Goal: Task Accomplishment & Management: Use online tool/utility

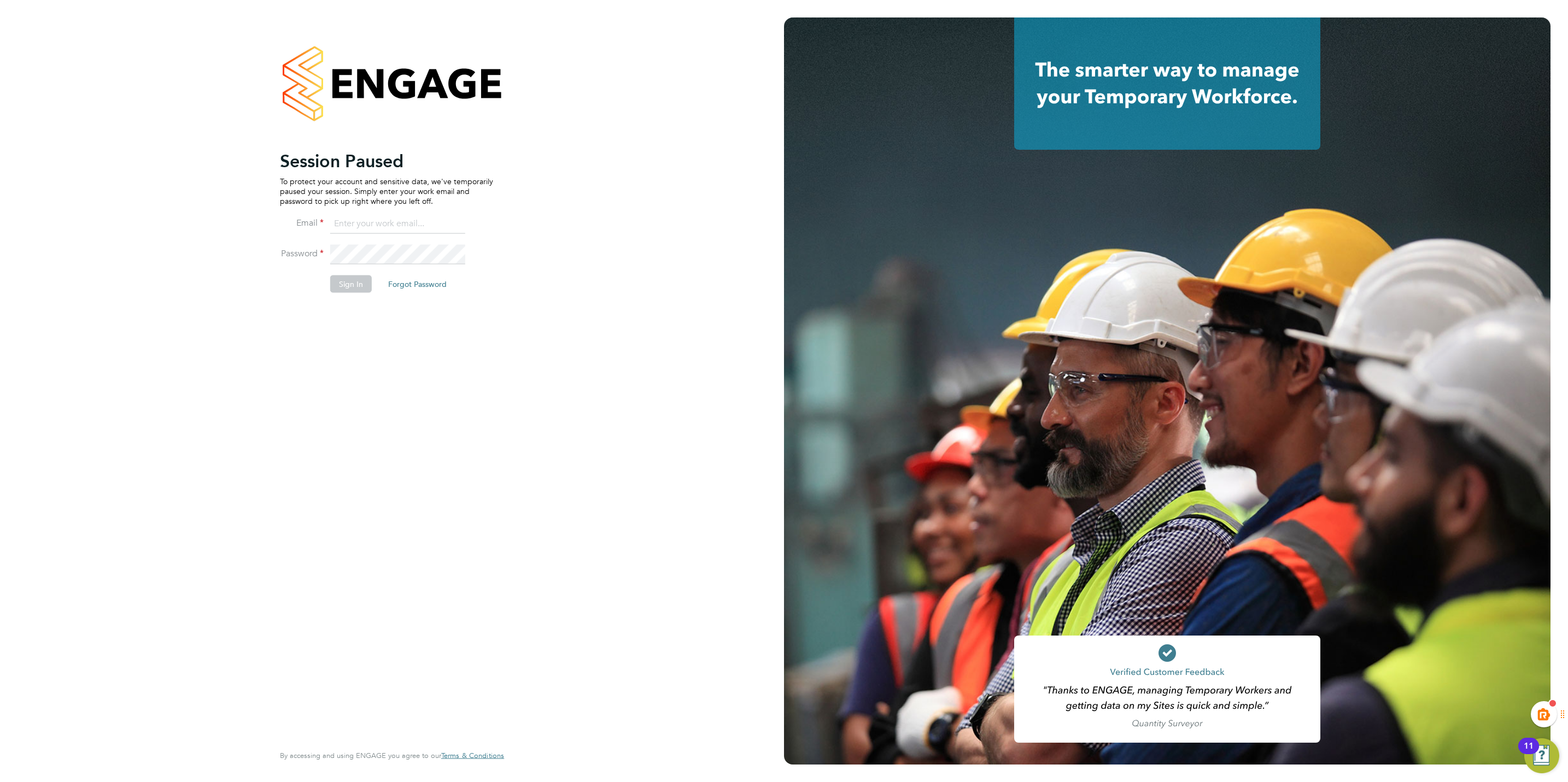
type input "kiera.troutt@buildrec.com"
click at [345, 291] on button "Sign In" at bounding box center [351, 284] width 41 height 18
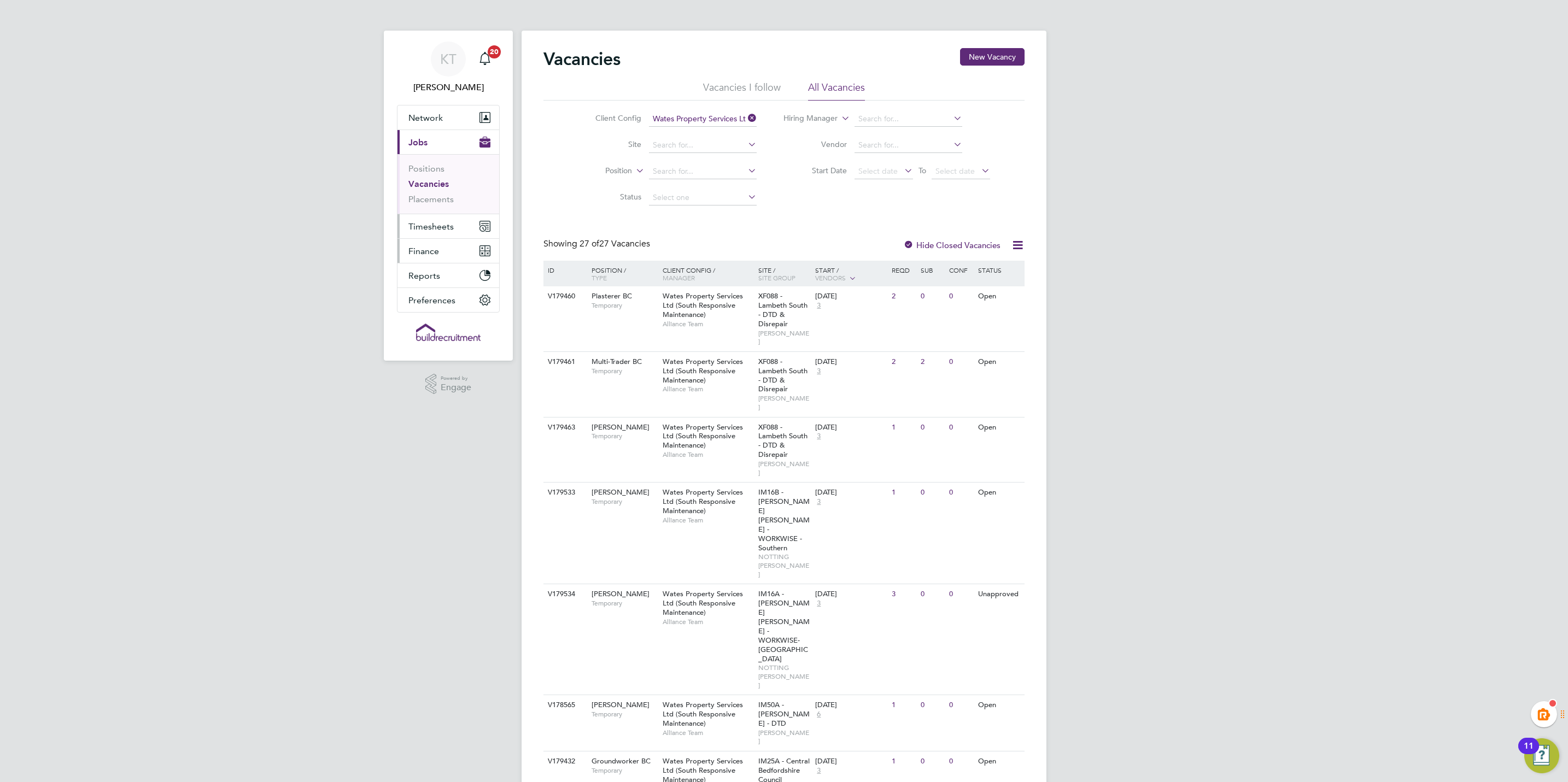
drag, startPoint x: 411, startPoint y: 226, endPoint x: 421, endPoint y: 246, distance: 22.4
click at [411, 226] on span "Timesheets" at bounding box center [431, 226] width 46 height 10
click at [440, 189] on link "Timesheets" at bounding box center [431, 193] width 46 height 10
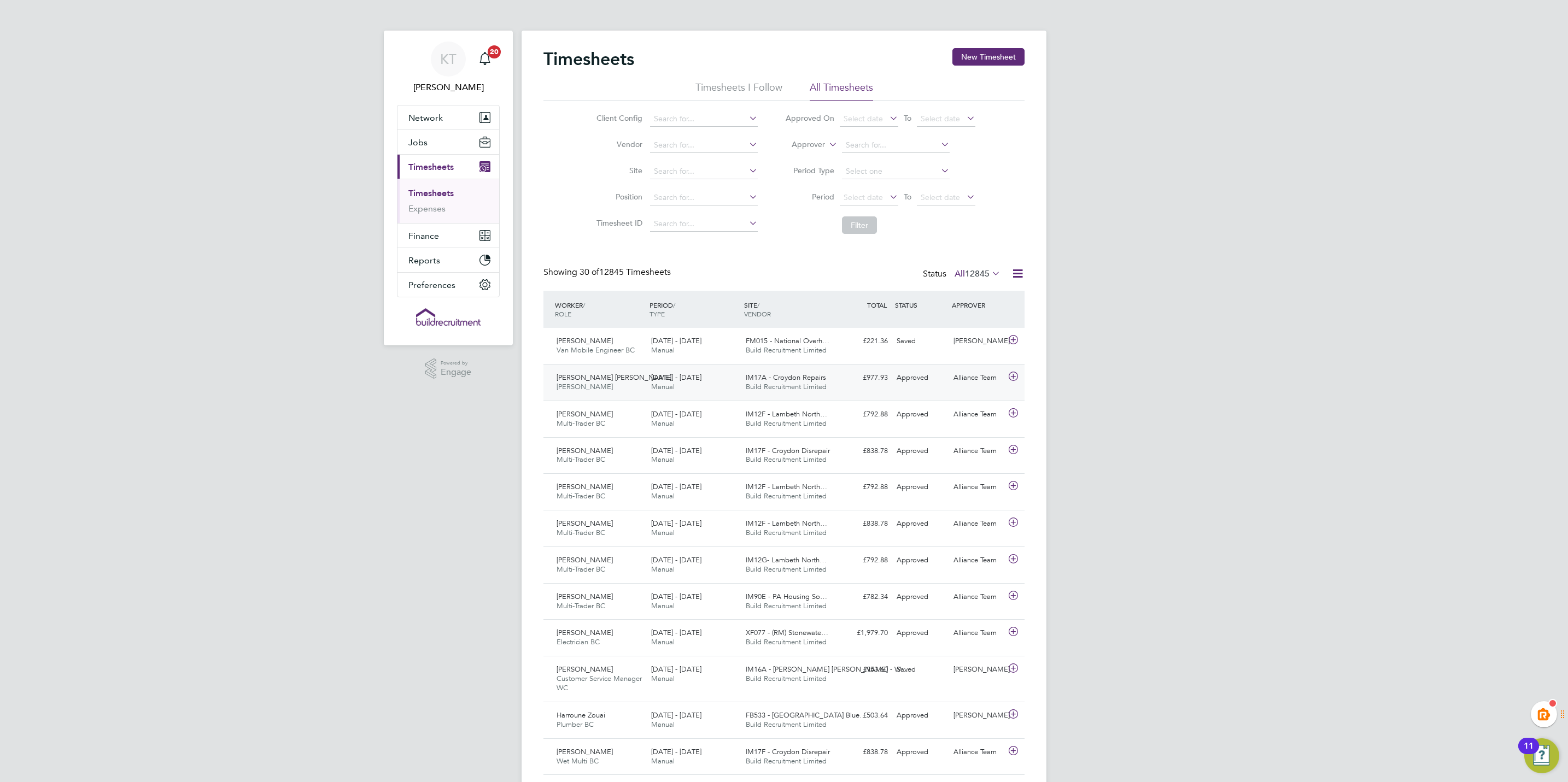
click at [666, 380] on span "[DATE] - [DATE]" at bounding box center [676, 377] width 51 height 9
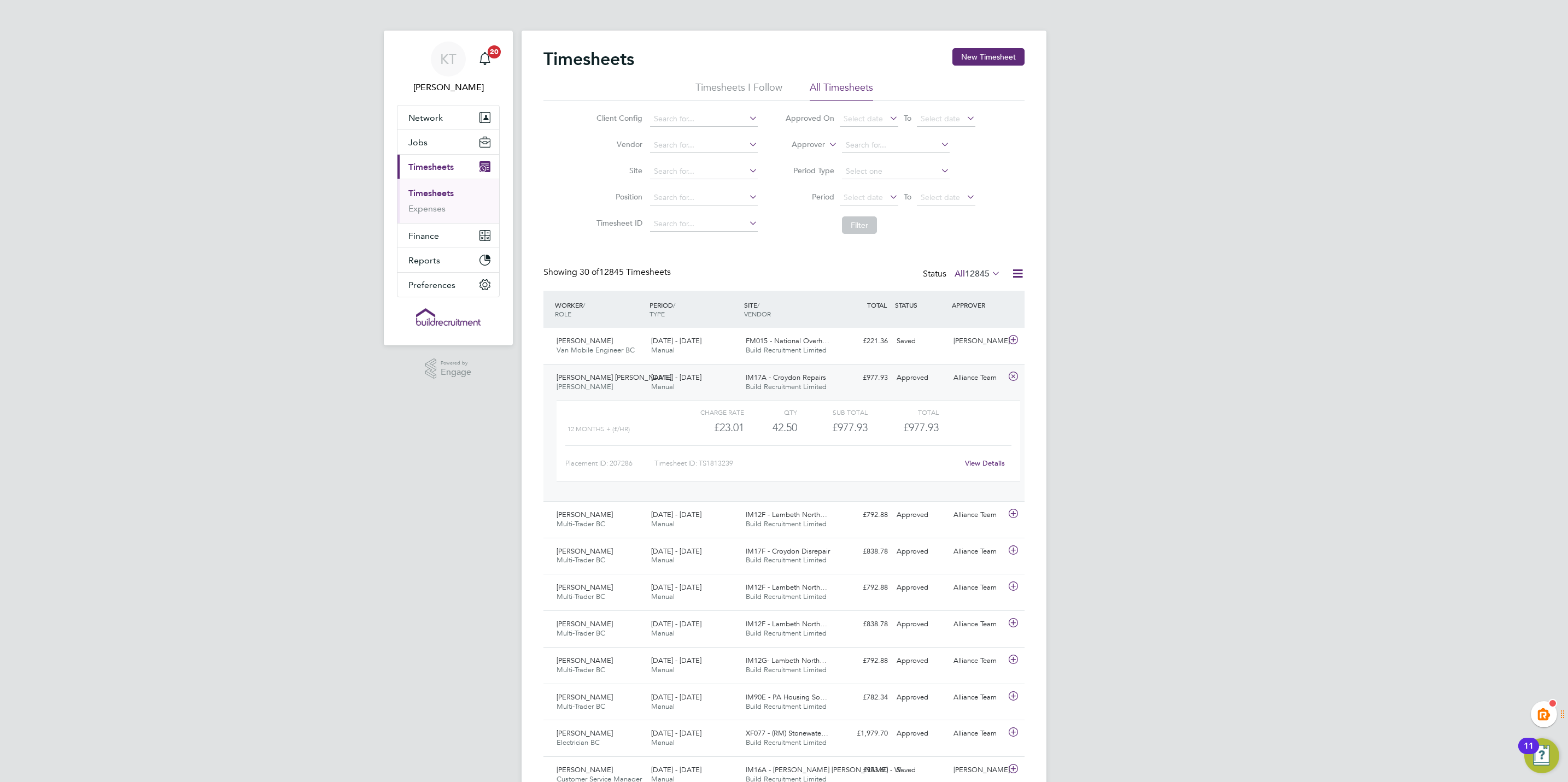
click at [983, 467] on link "View Details" at bounding box center [985, 463] width 40 height 9
click at [973, 57] on button "New Timesheet" at bounding box center [989, 57] width 72 height 18
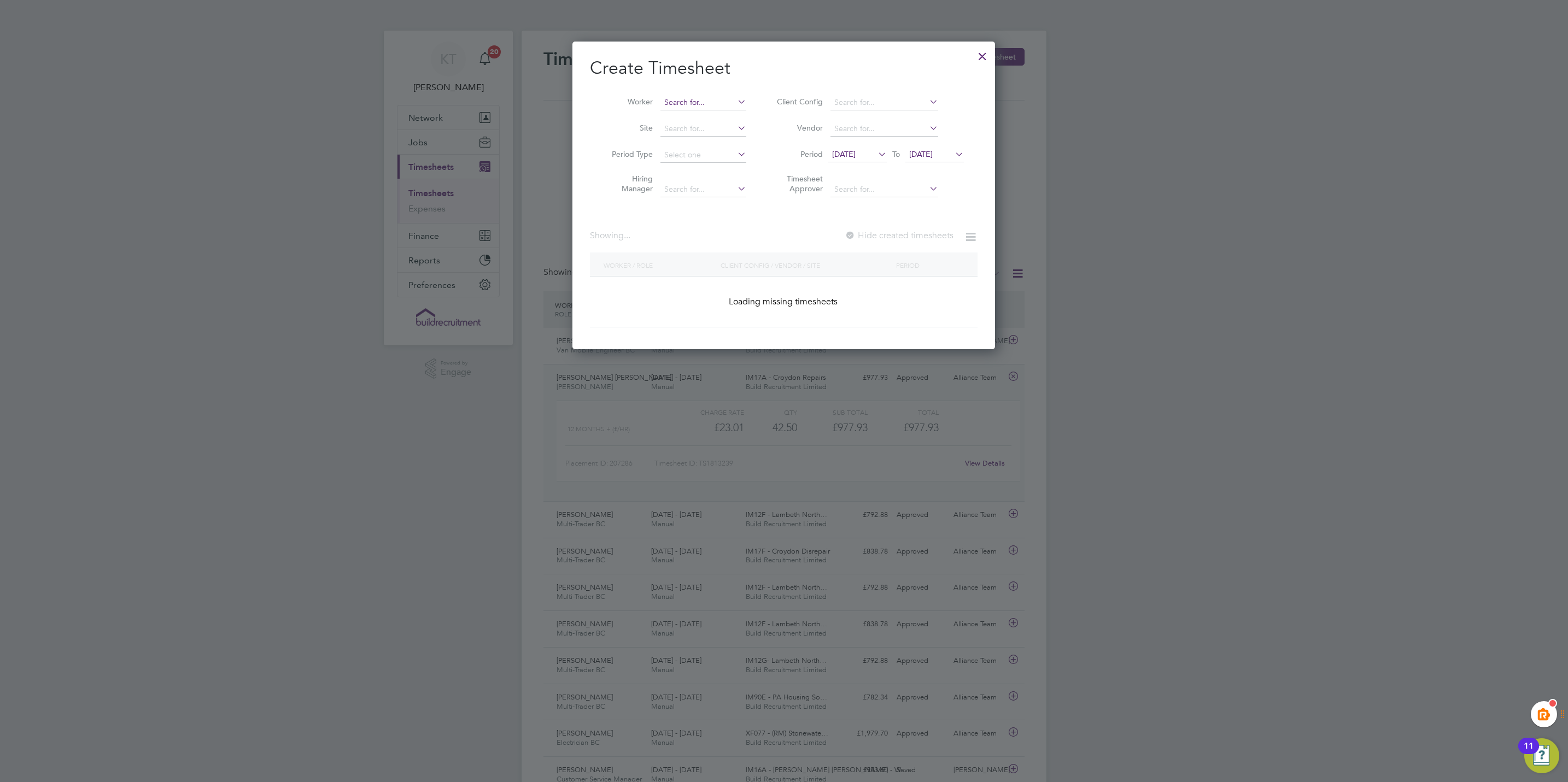
scroll to position [1866, 423]
click at [723, 99] on input at bounding box center [703, 102] width 86 height 15
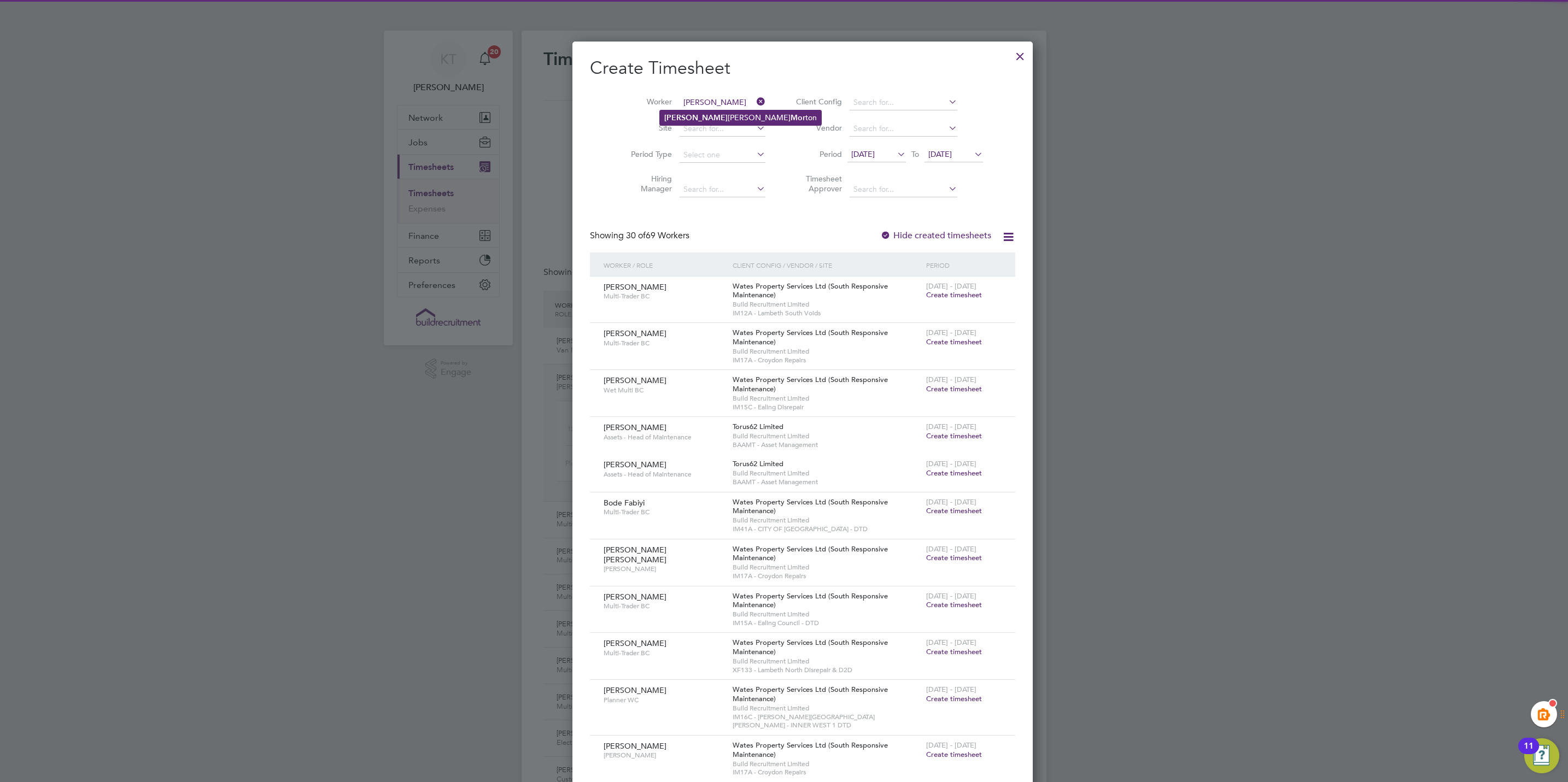
click at [720, 121] on li "Ricky John Mor ton" at bounding box center [740, 117] width 161 height 15
type input "[PERSON_NAME] [PERSON_NAME]"
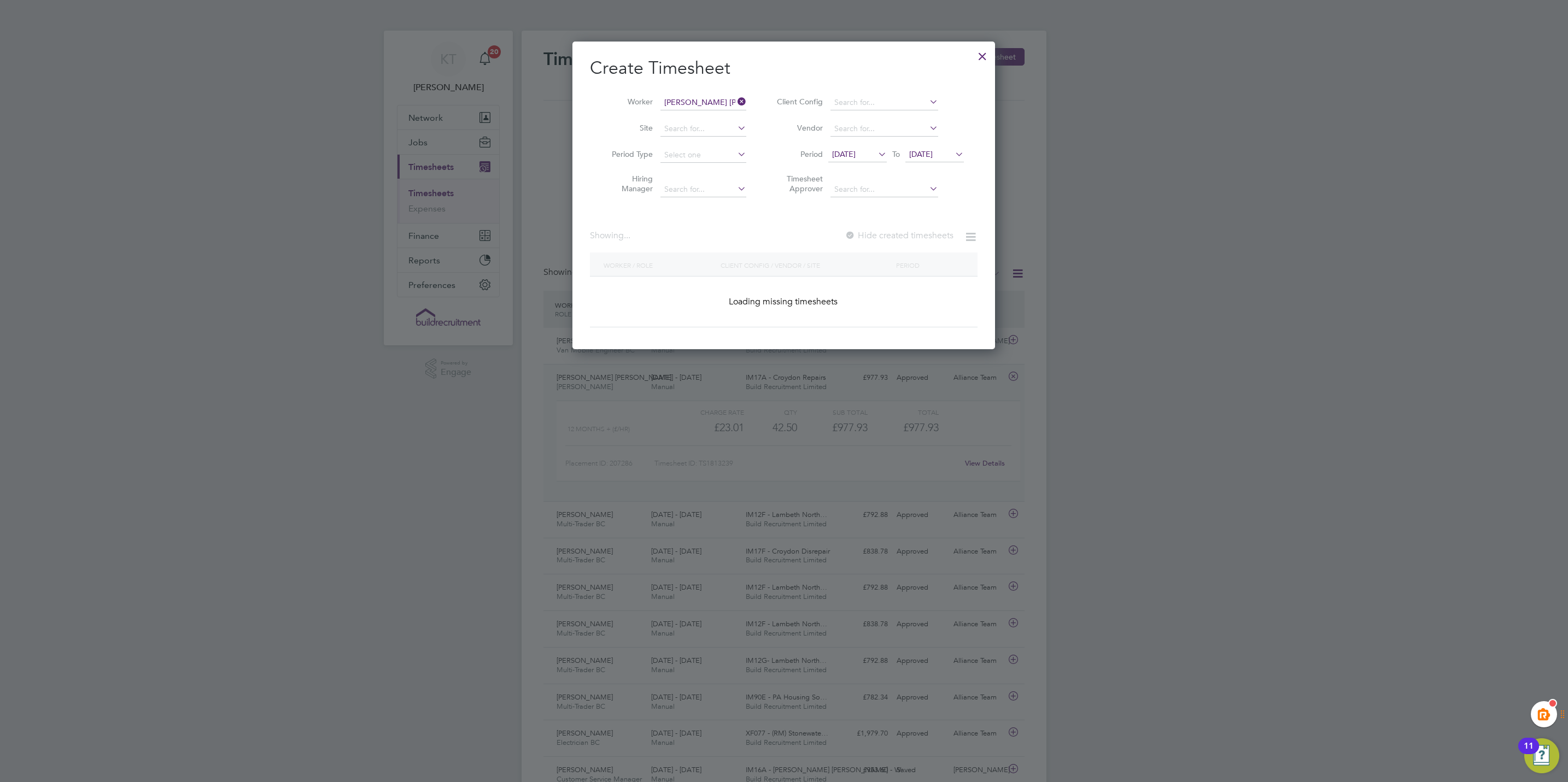
scroll to position [305, 423]
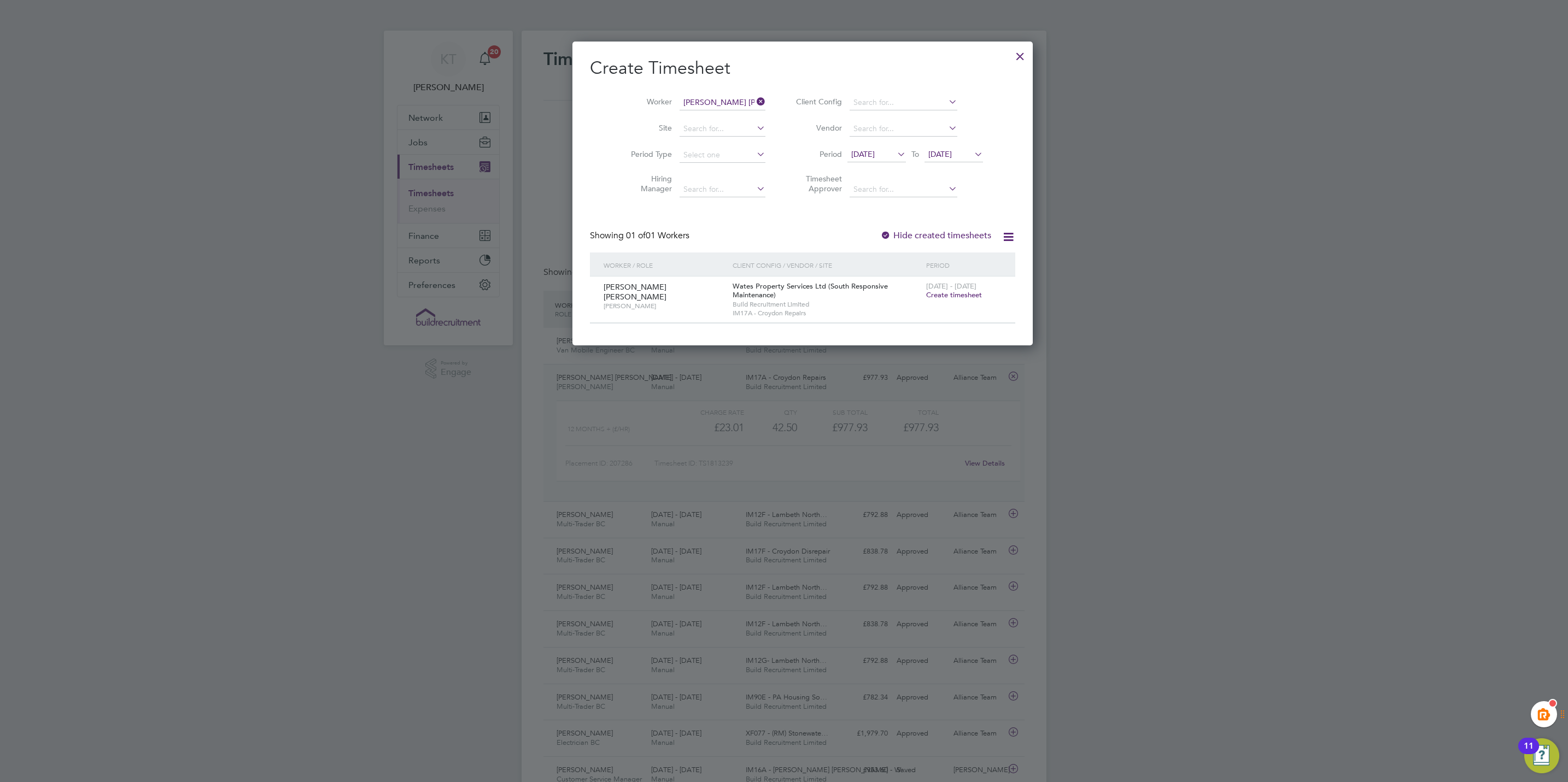
click at [1010, 52] on div at bounding box center [1020, 54] width 19 height 19
